Goal: Transaction & Acquisition: Purchase product/service

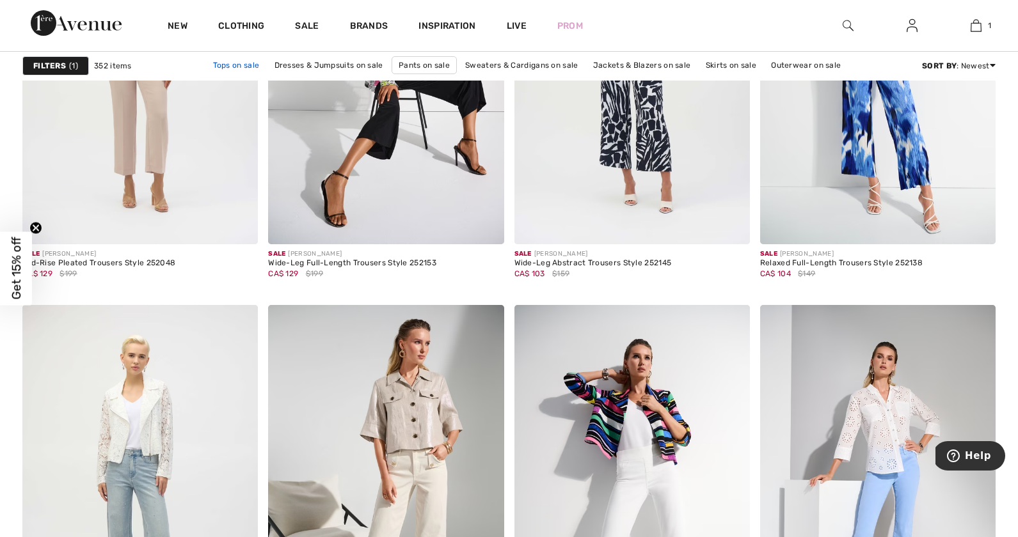
click at [248, 67] on link "Tops on sale" at bounding box center [237, 65] width 60 height 17
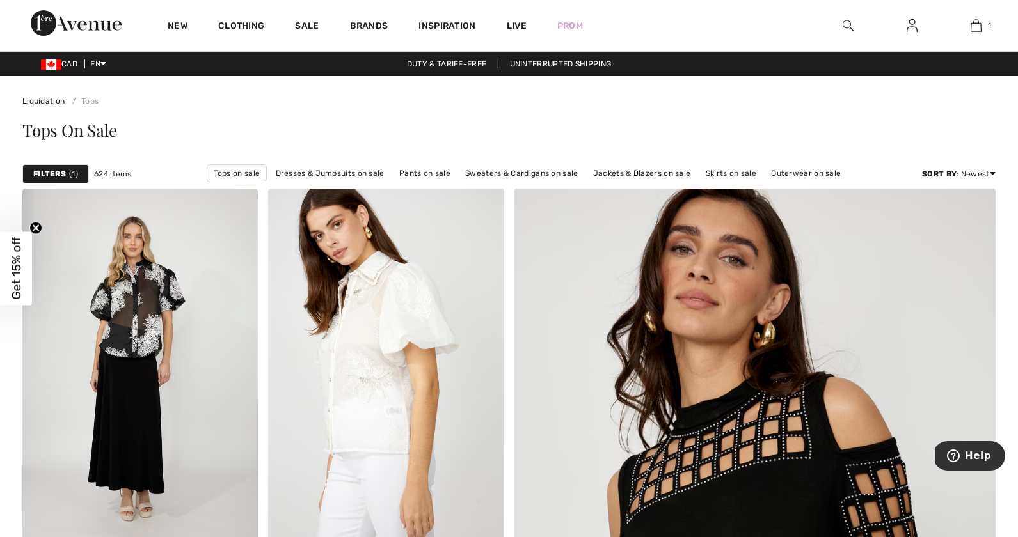
click at [74, 177] on span "1" at bounding box center [73, 174] width 9 height 12
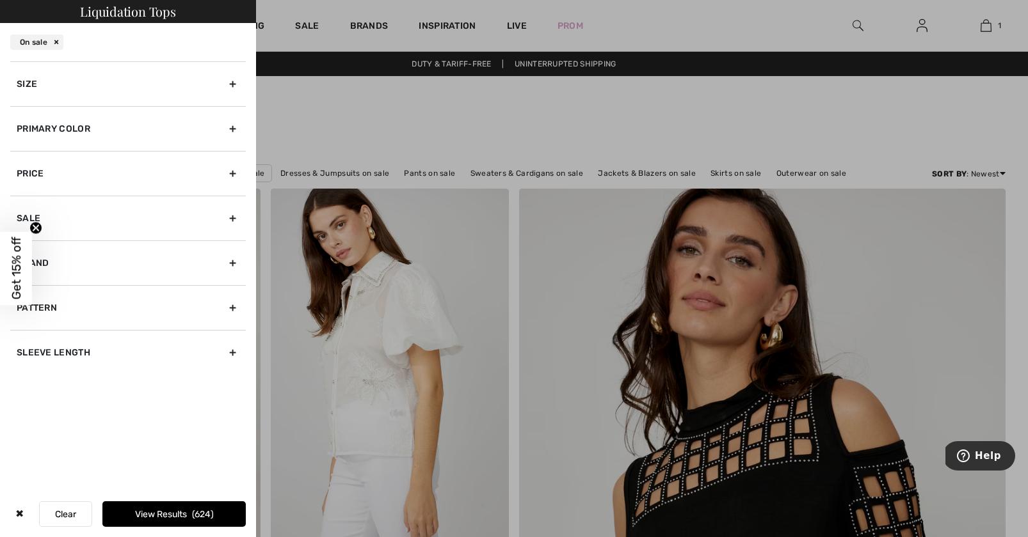
click at [235, 88] on div "Size" at bounding box center [127, 83] width 235 height 45
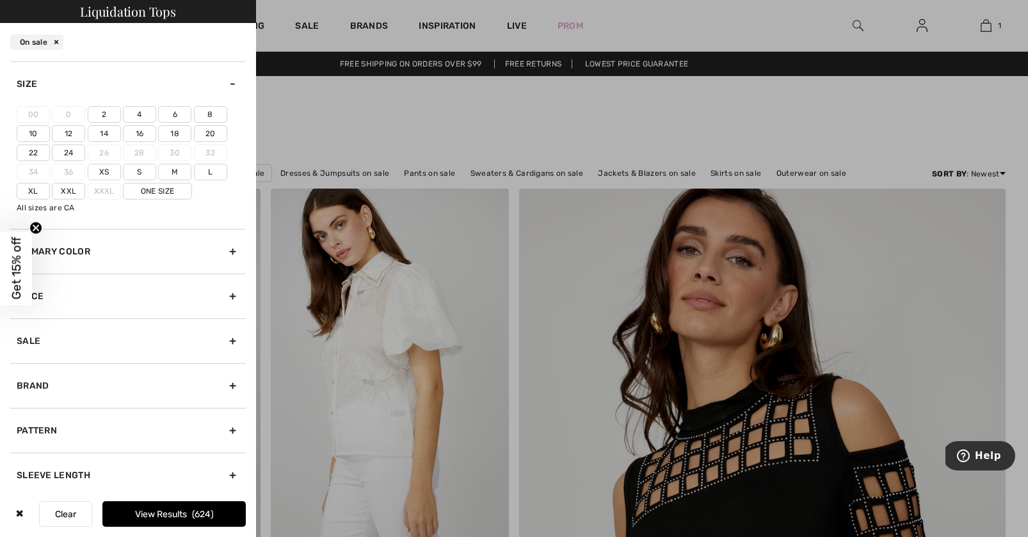
click at [65, 134] on label "12" at bounding box center [68, 133] width 33 height 17
click at [0, 0] on input"] "12" at bounding box center [0, 0] width 0 height 0
click at [230, 254] on div "Primary Color" at bounding box center [127, 251] width 235 height 45
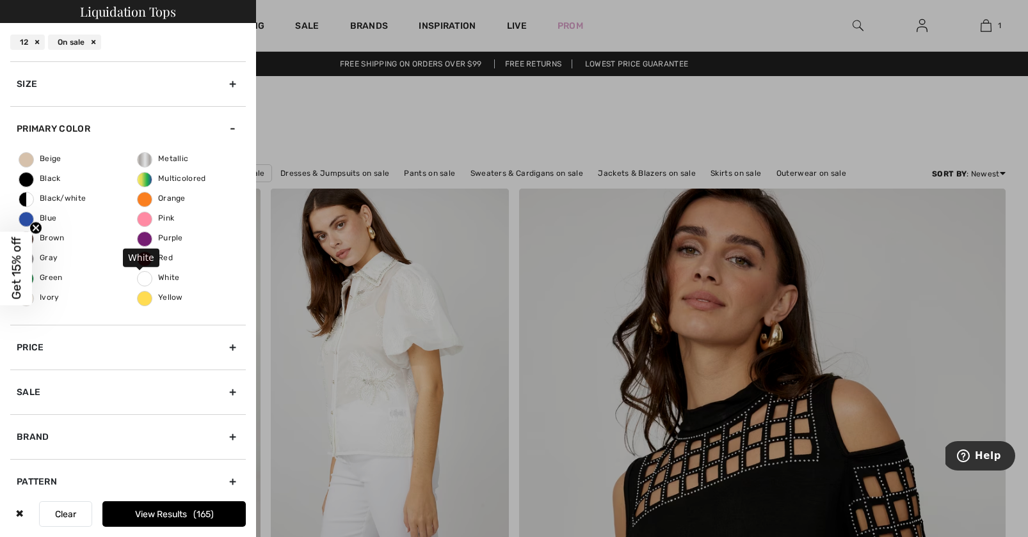
click at [150, 278] on span "White" at bounding box center [159, 277] width 42 height 9
click at [0, 0] on input "White" at bounding box center [0, 0] width 0 height 0
click at [225, 279] on div "Beige Black Black/white Blue Brown Gray Green Ivory Metallic Multicolored Orang…" at bounding box center [127, 238] width 235 height 174
click at [186, 397] on div "Sale" at bounding box center [127, 392] width 235 height 45
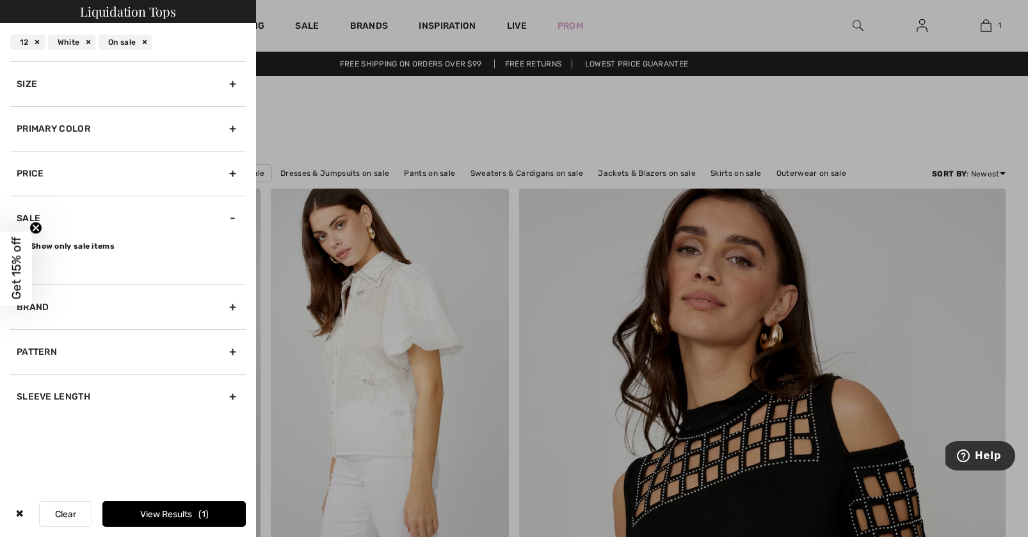
click at [193, 514] on button "View Results 1" at bounding box center [173, 515] width 143 height 26
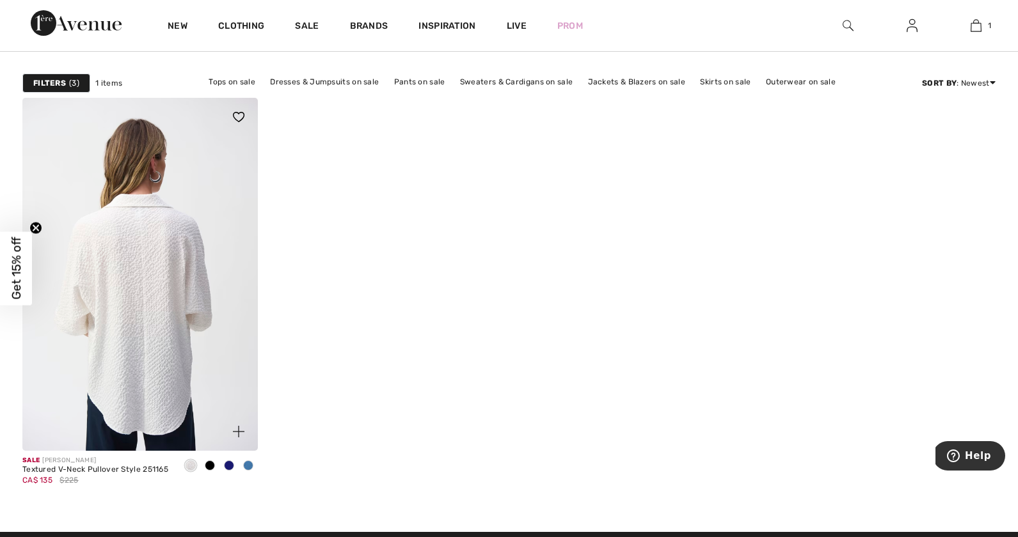
scroll to position [81, 0]
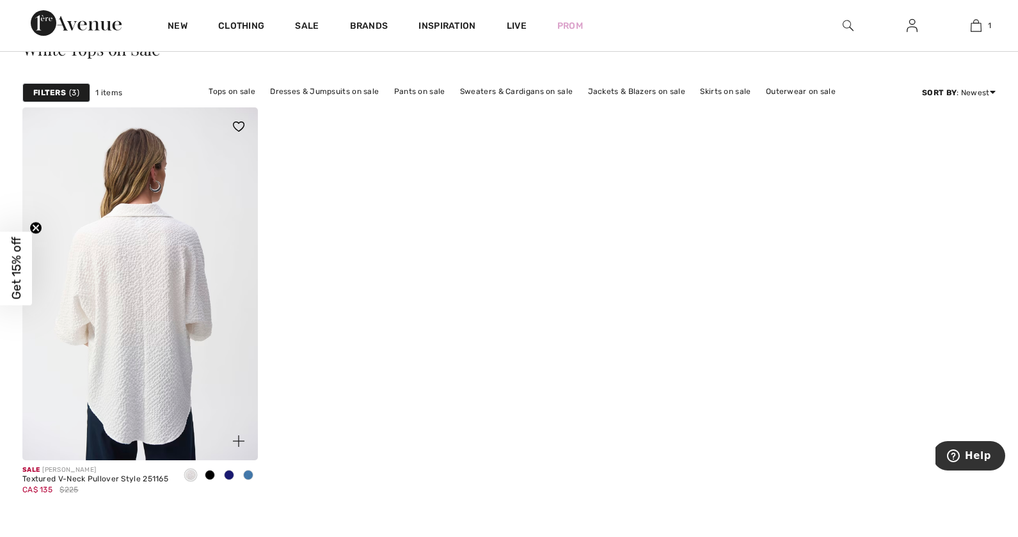
click at [157, 351] on img at bounding box center [139, 283] width 235 height 353
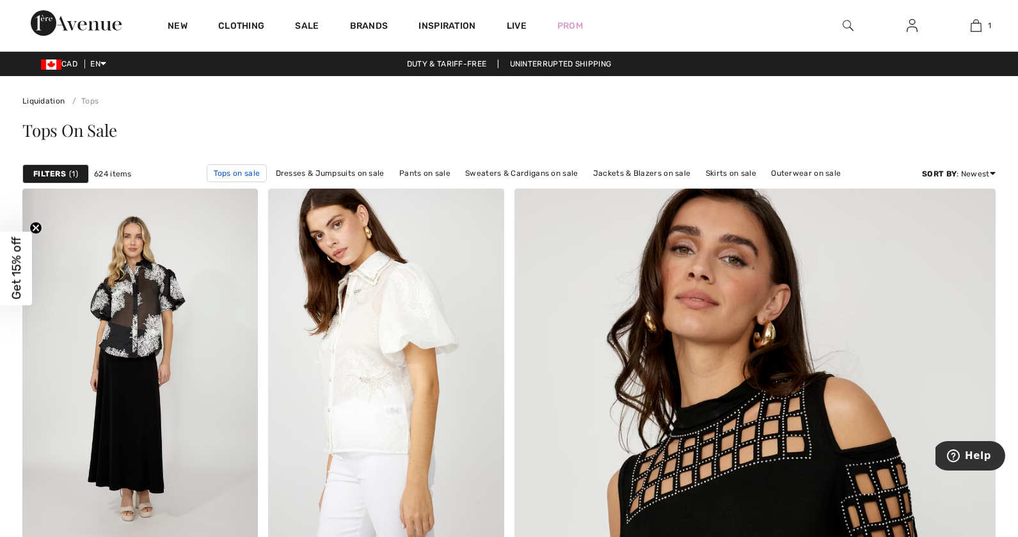
click at [239, 173] on link "Tops on sale" at bounding box center [237, 173] width 61 height 18
click at [72, 177] on span "1" at bounding box center [73, 174] width 9 height 12
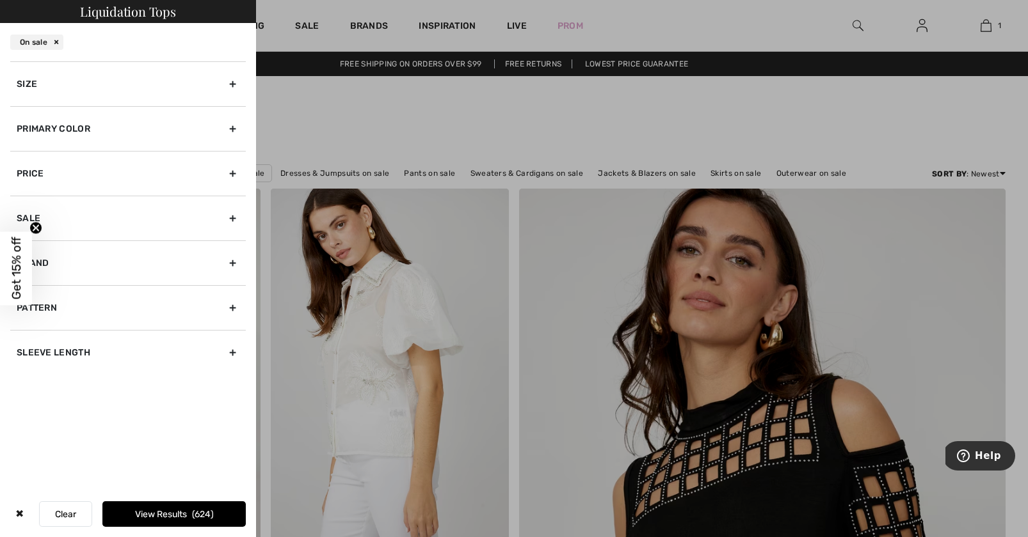
click at [38, 227] on circle "Close teaser" at bounding box center [36, 228] width 12 height 12
click at [214, 354] on div "Sleeve length" at bounding box center [127, 352] width 235 height 45
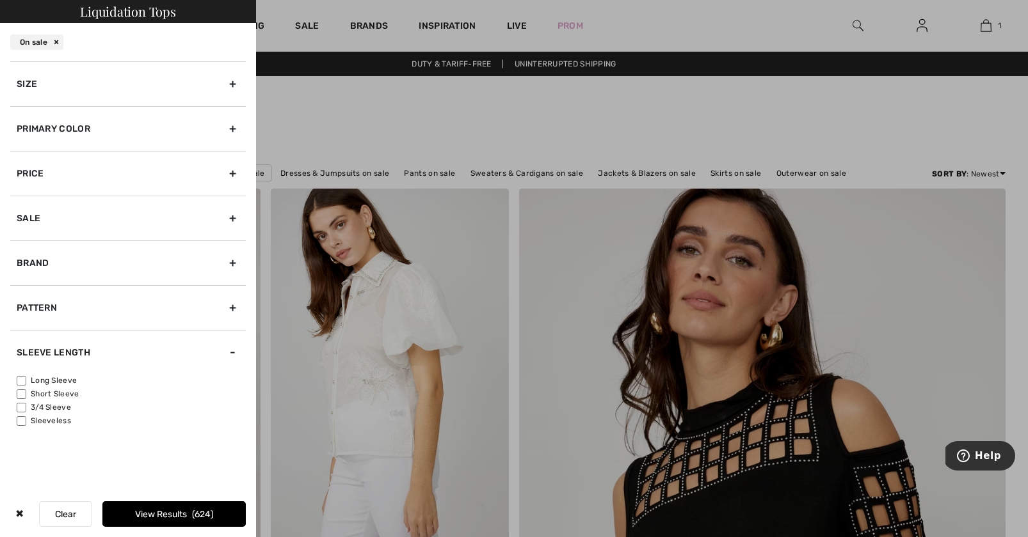
click at [89, 383] on label "Long Sleeve" at bounding box center [131, 381] width 229 height 12
click at [26, 383] on input"] "Long Sleeve" at bounding box center [22, 381] width 10 height 10
checkbox input"] "true"
click at [208, 262] on div "Brand" at bounding box center [127, 263] width 235 height 45
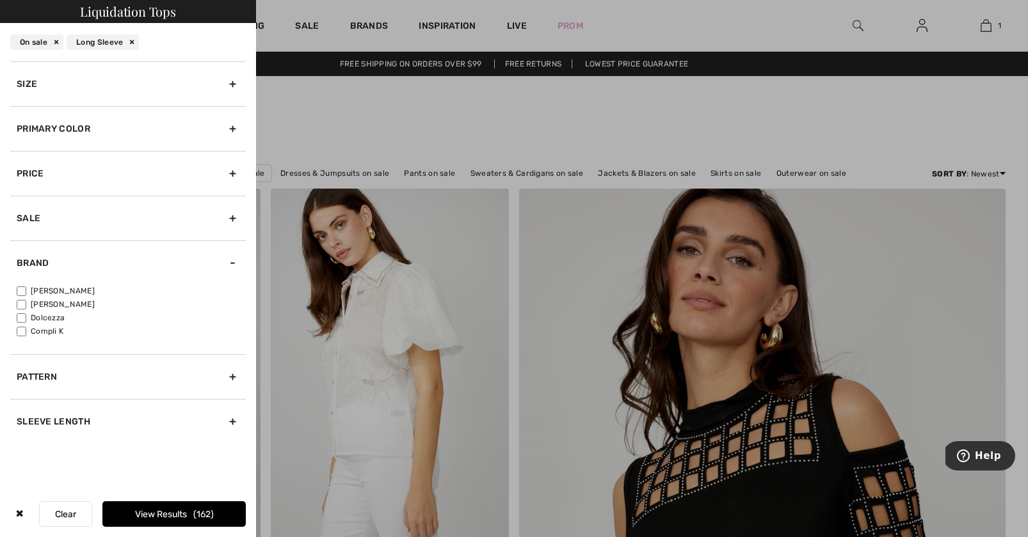
click at [76, 290] on label "[PERSON_NAME]" at bounding box center [131, 291] width 229 height 12
click at [26, 290] on input"] "[PERSON_NAME]" at bounding box center [22, 292] width 10 height 10
checkbox input"] "true"
click at [184, 128] on div "Primary Color" at bounding box center [127, 128] width 235 height 45
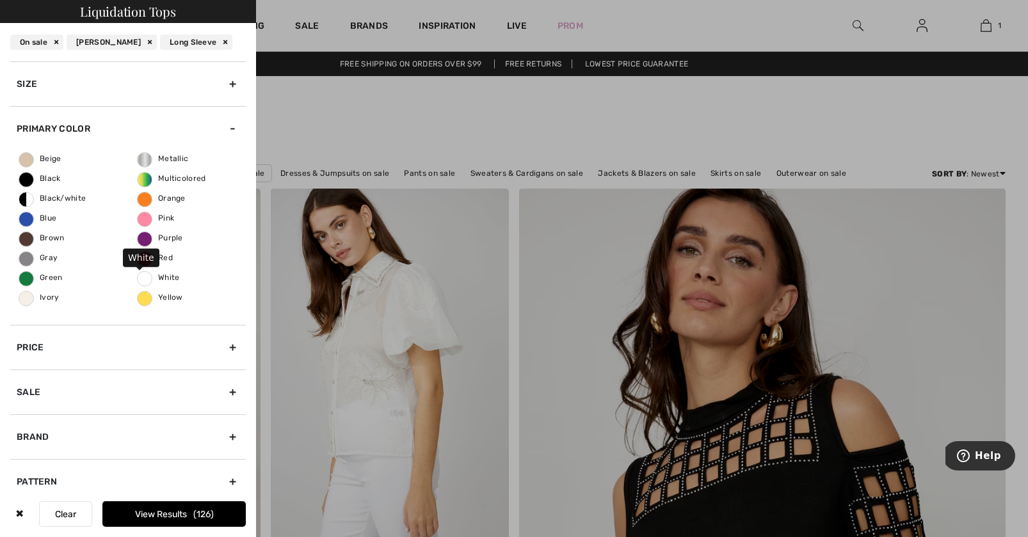
click at [164, 278] on span "White" at bounding box center [159, 277] width 42 height 9
click at [0, 0] on input "White" at bounding box center [0, 0] width 0 height 0
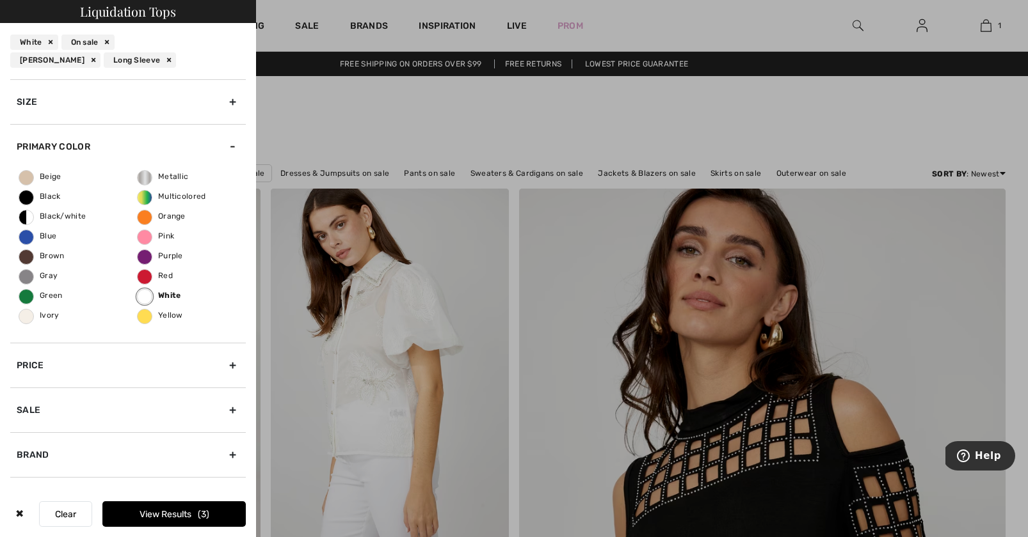
click at [193, 514] on button "View Results 3" at bounding box center [173, 515] width 143 height 26
